Goal: Use online tool/utility: Utilize a website feature to perform a specific function

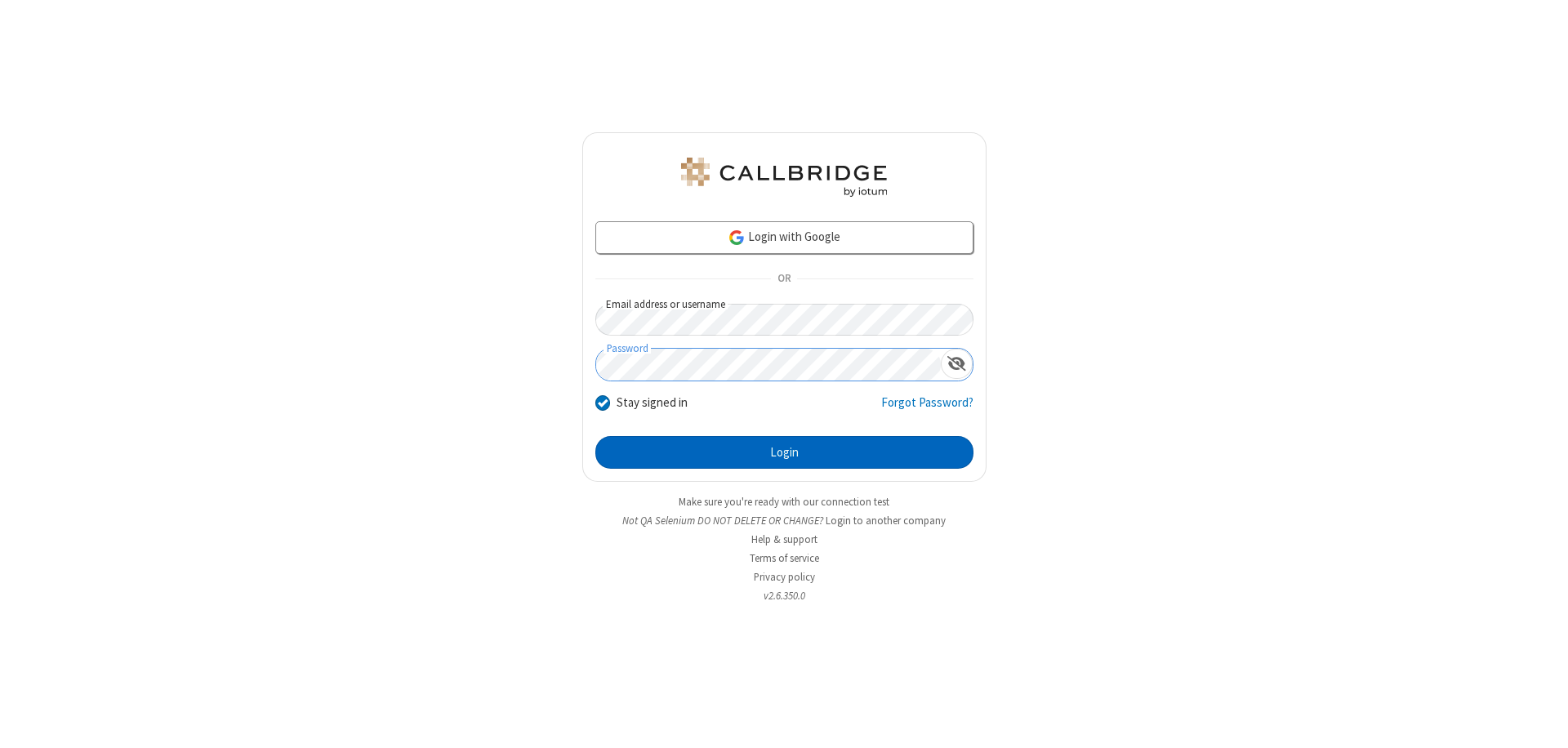
click at [784, 452] on button "Login" at bounding box center [784, 452] width 378 height 33
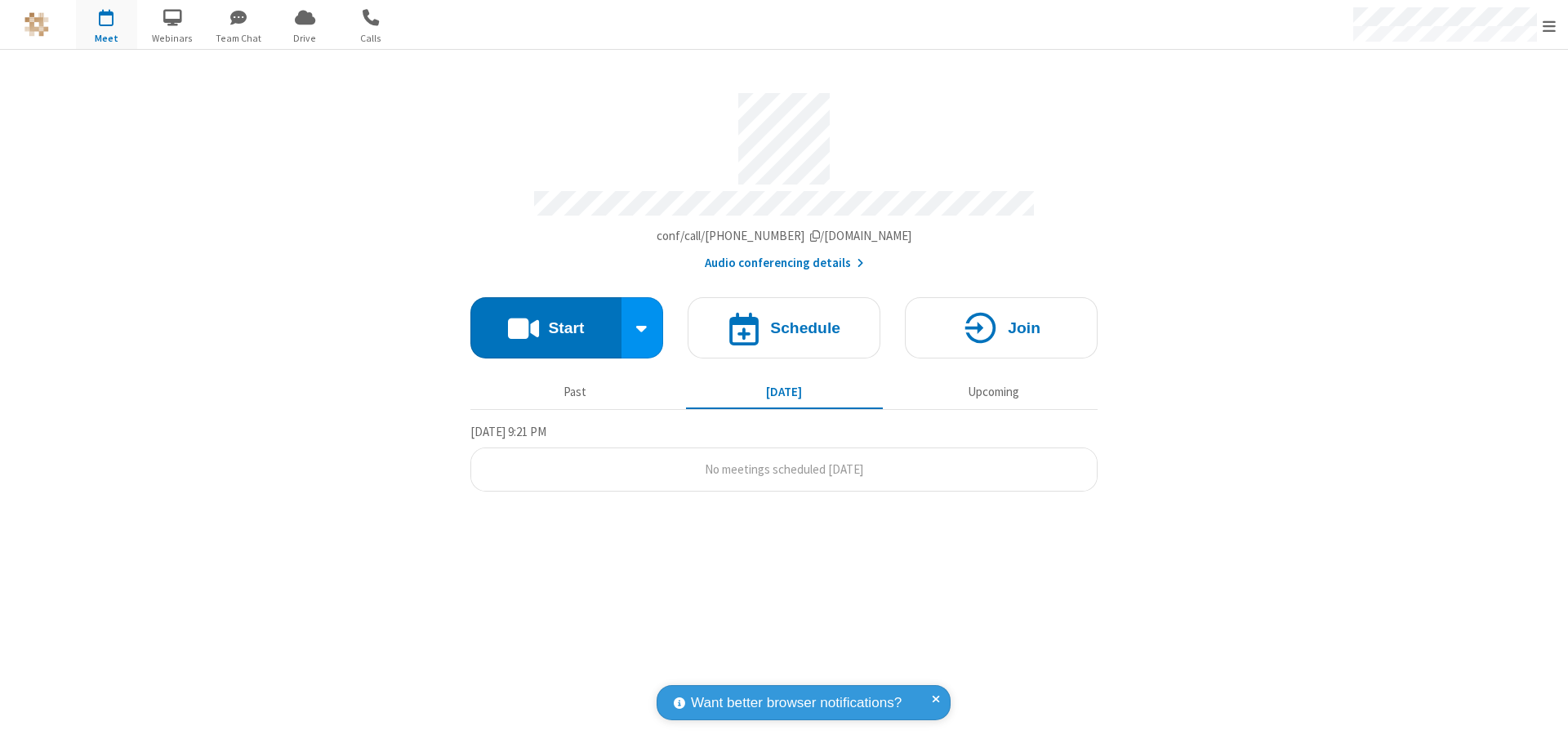
click at [545, 320] on button "Start" at bounding box center [545, 327] width 151 height 61
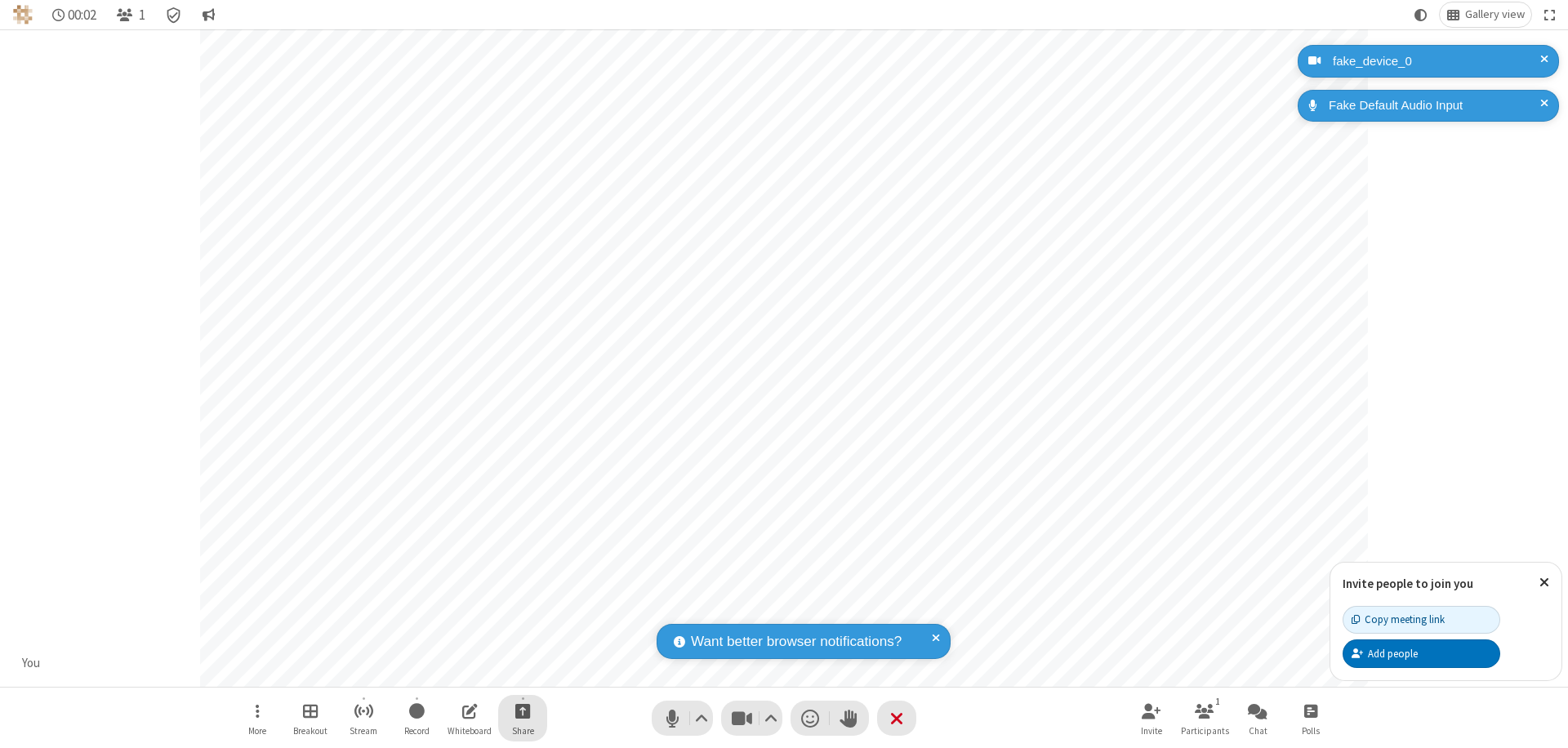
click at [523, 710] on span "Start sharing" at bounding box center [522, 710] width 16 height 20
click at [456, 671] on span "Share my screen" at bounding box center [457, 672] width 19 height 14
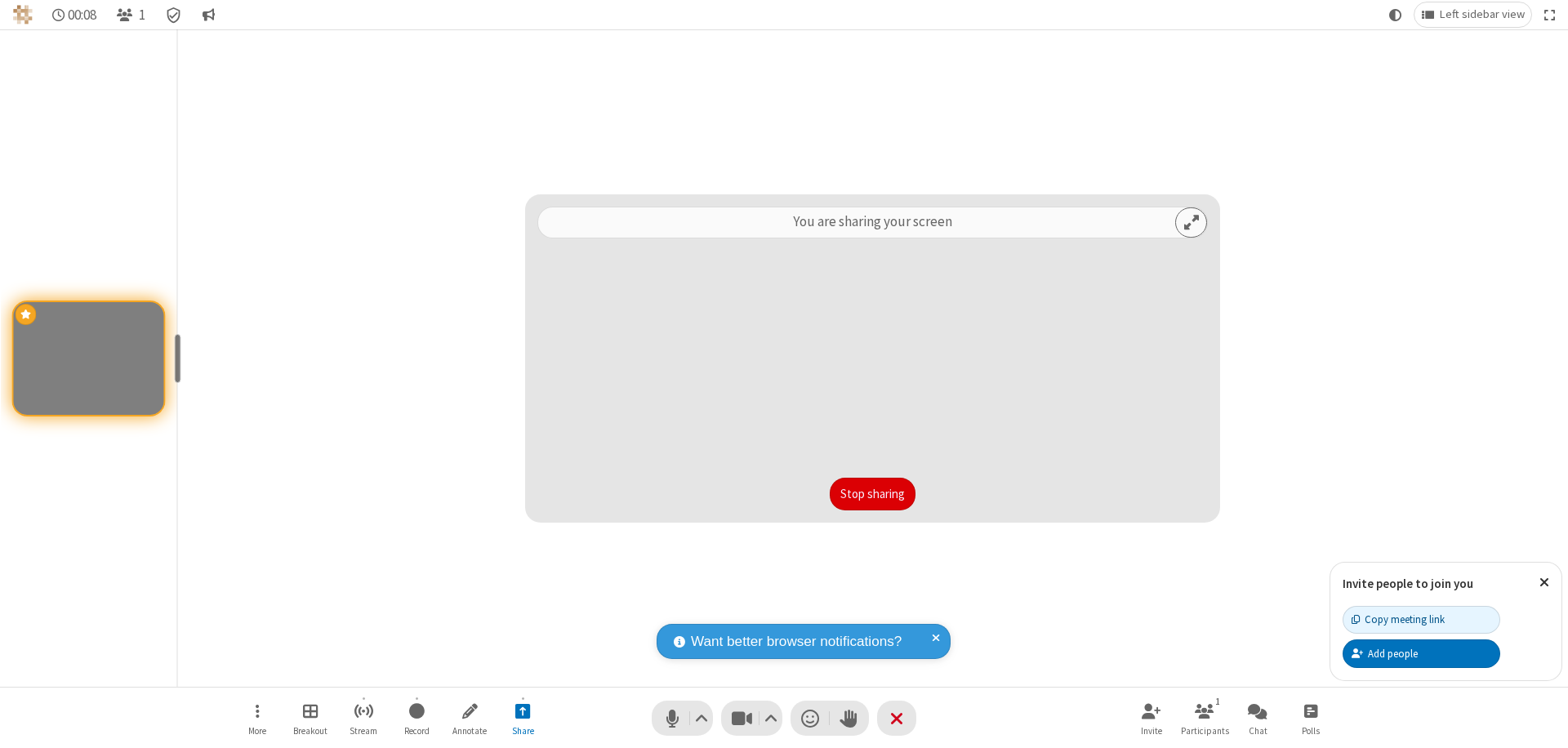
click at [872, 493] on button "Stop sharing" at bounding box center [873, 493] width 86 height 33
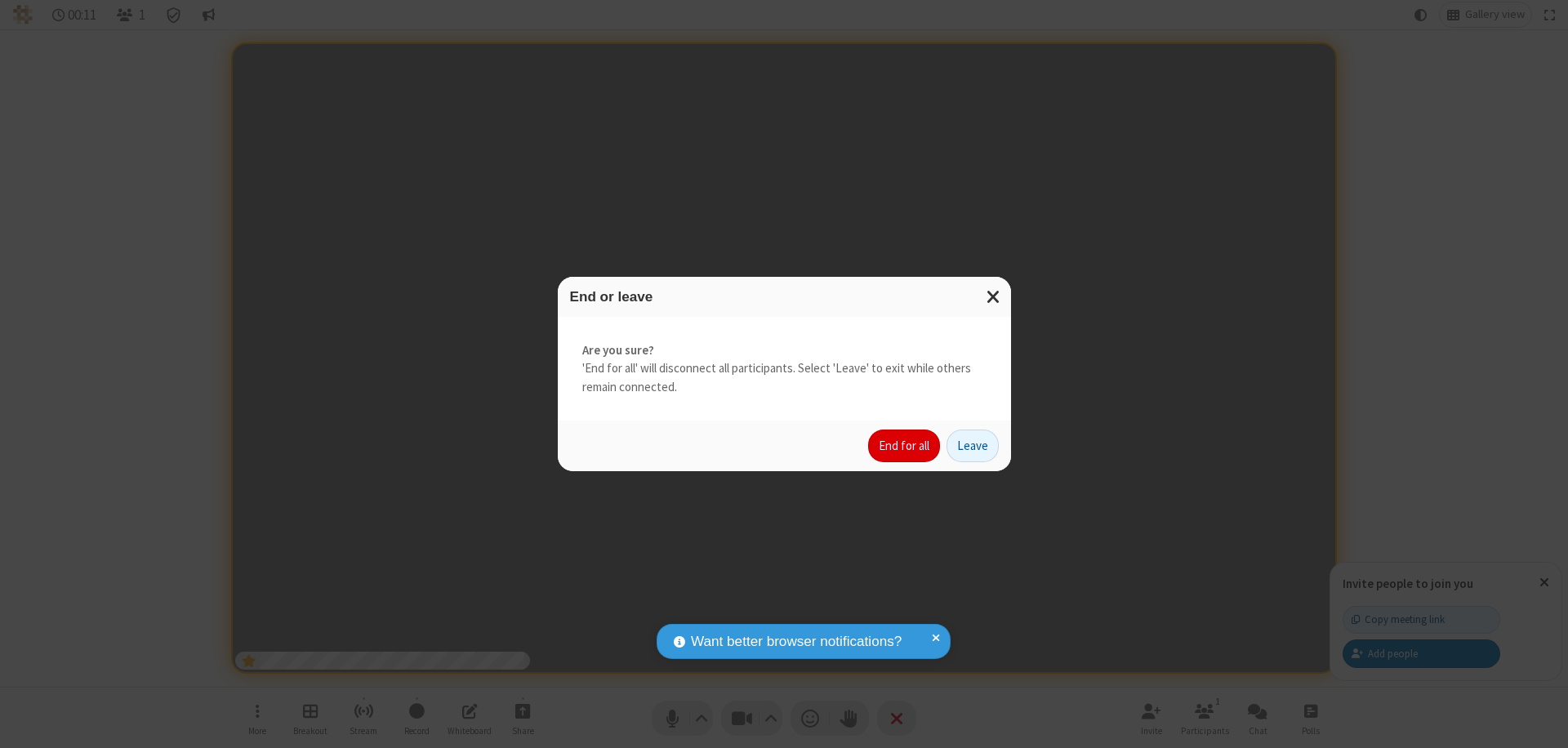
click at [905, 446] on button "End for all" at bounding box center [904, 446] width 71 height 33
